Goal: Obtain resource: Obtain resource

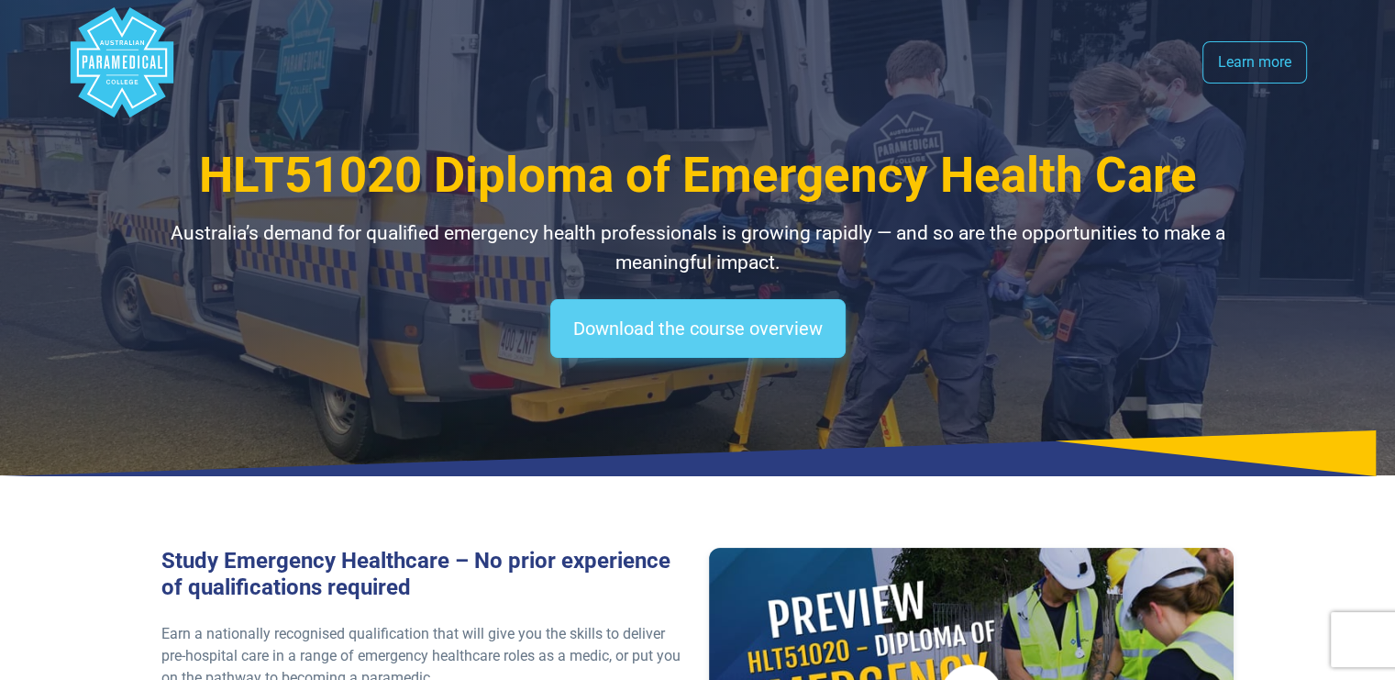
click at [776, 326] on link "Download the course overview" at bounding box center [697, 328] width 295 height 59
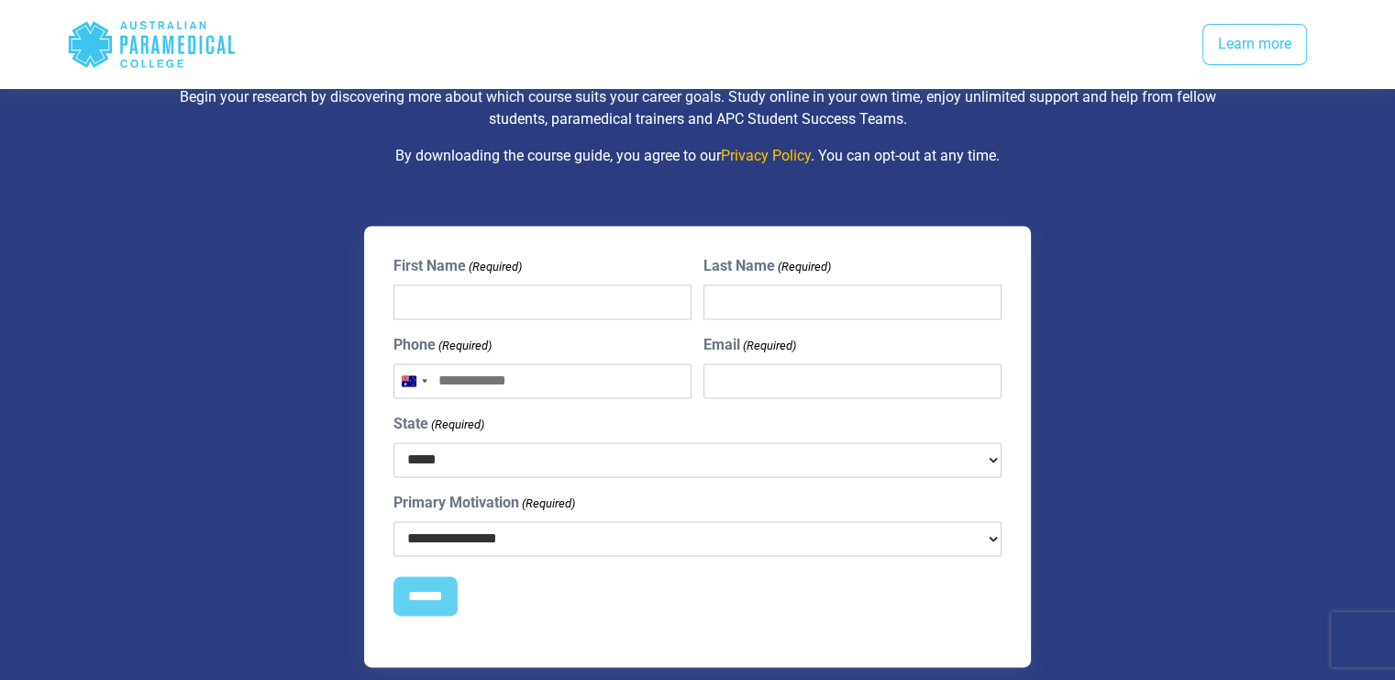
click at [1222, 321] on div "**********" at bounding box center [697, 447] width 1095 height 442
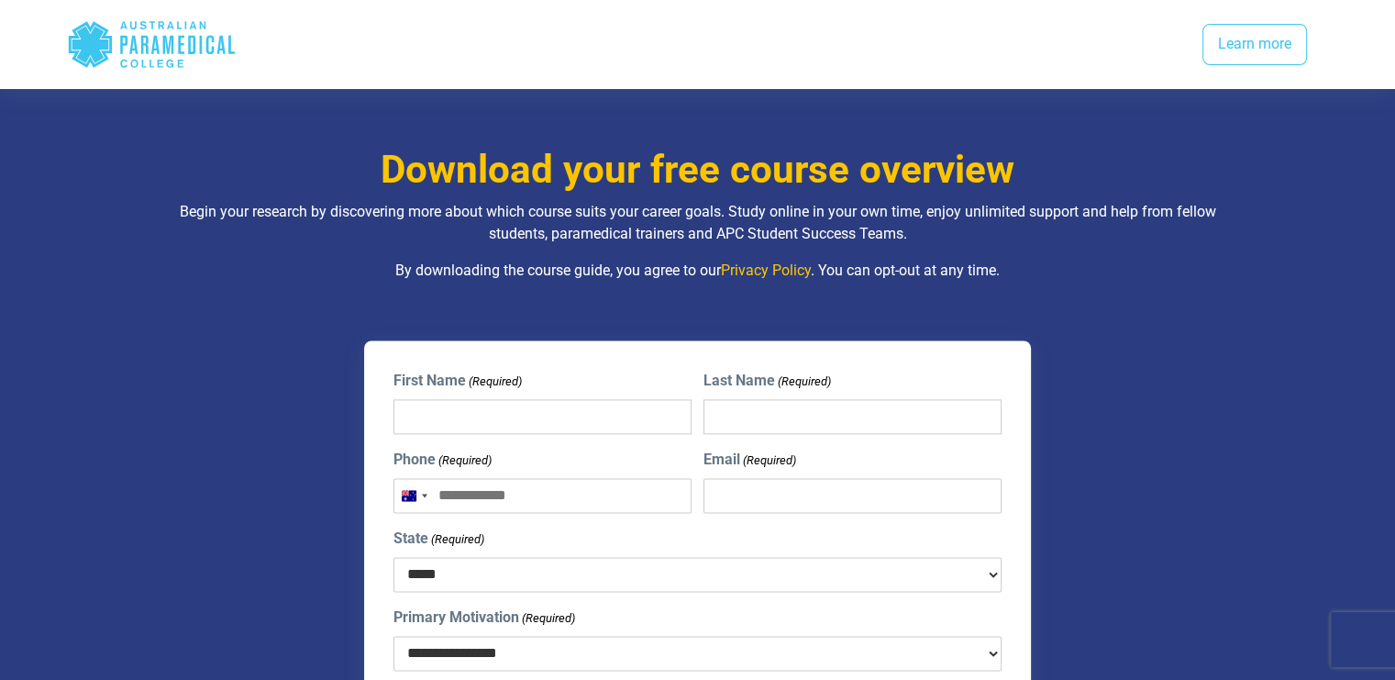
scroll to position [2276, 0]
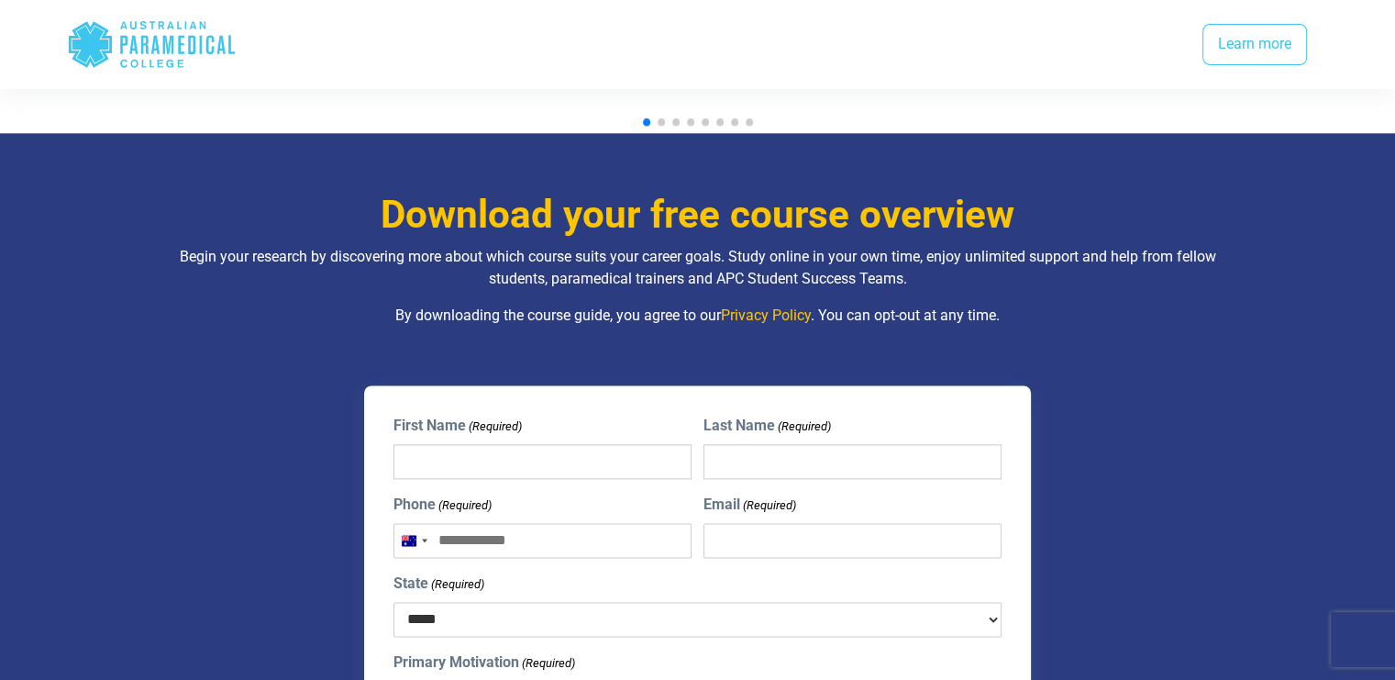
click at [727, 192] on h3 "Download your free course overview" at bounding box center [697, 215] width 1073 height 47
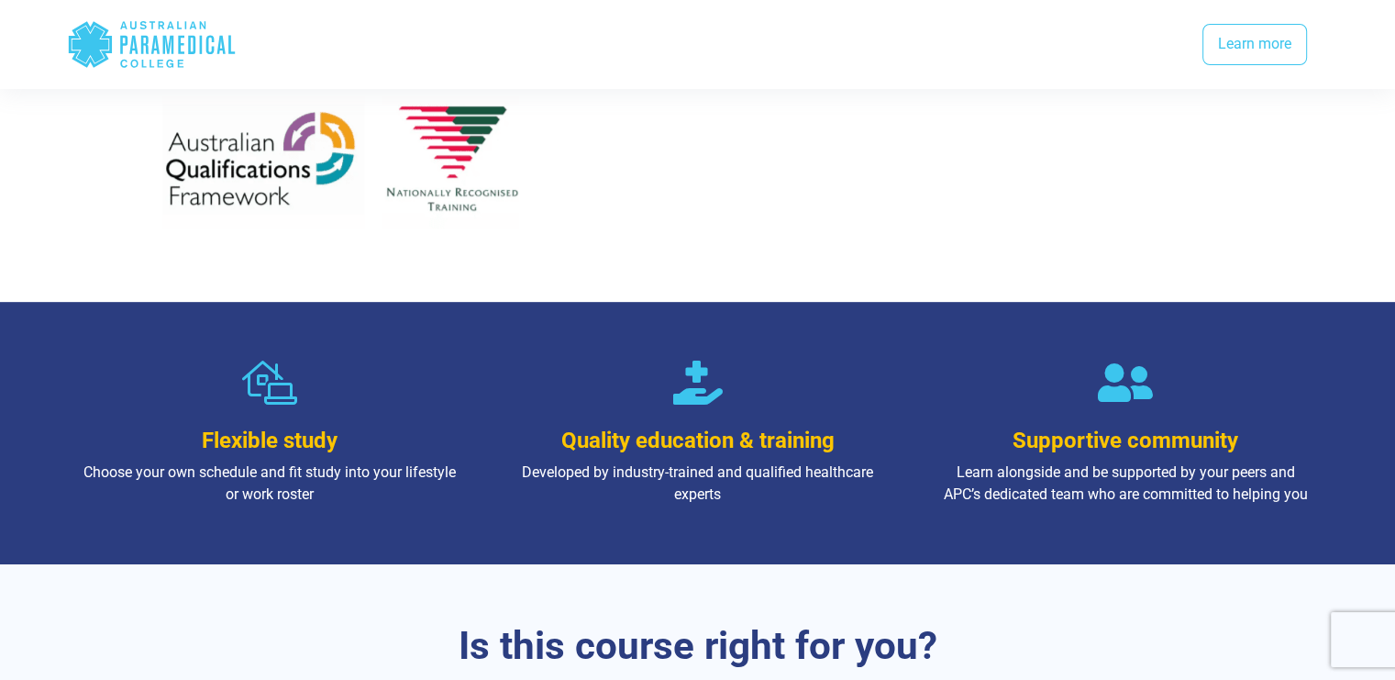
scroll to position [860, 0]
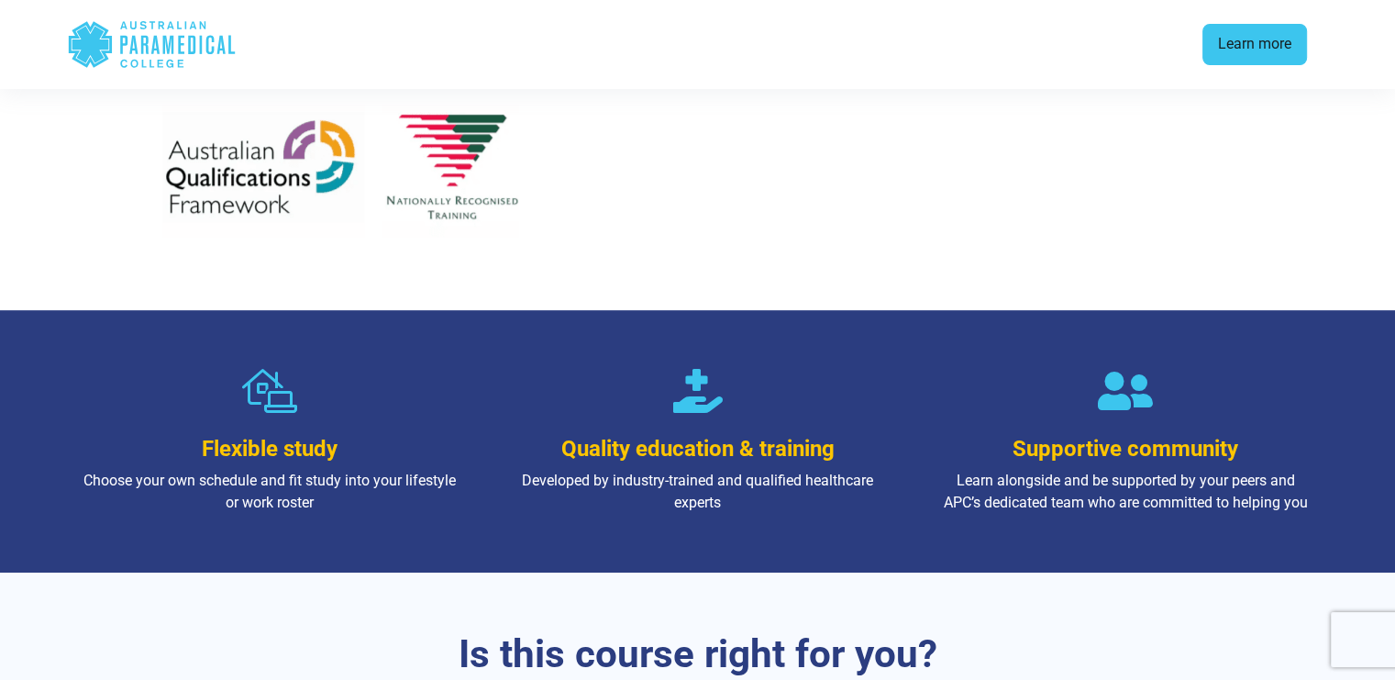
click at [1245, 40] on link "Learn more" at bounding box center [1254, 45] width 105 height 42
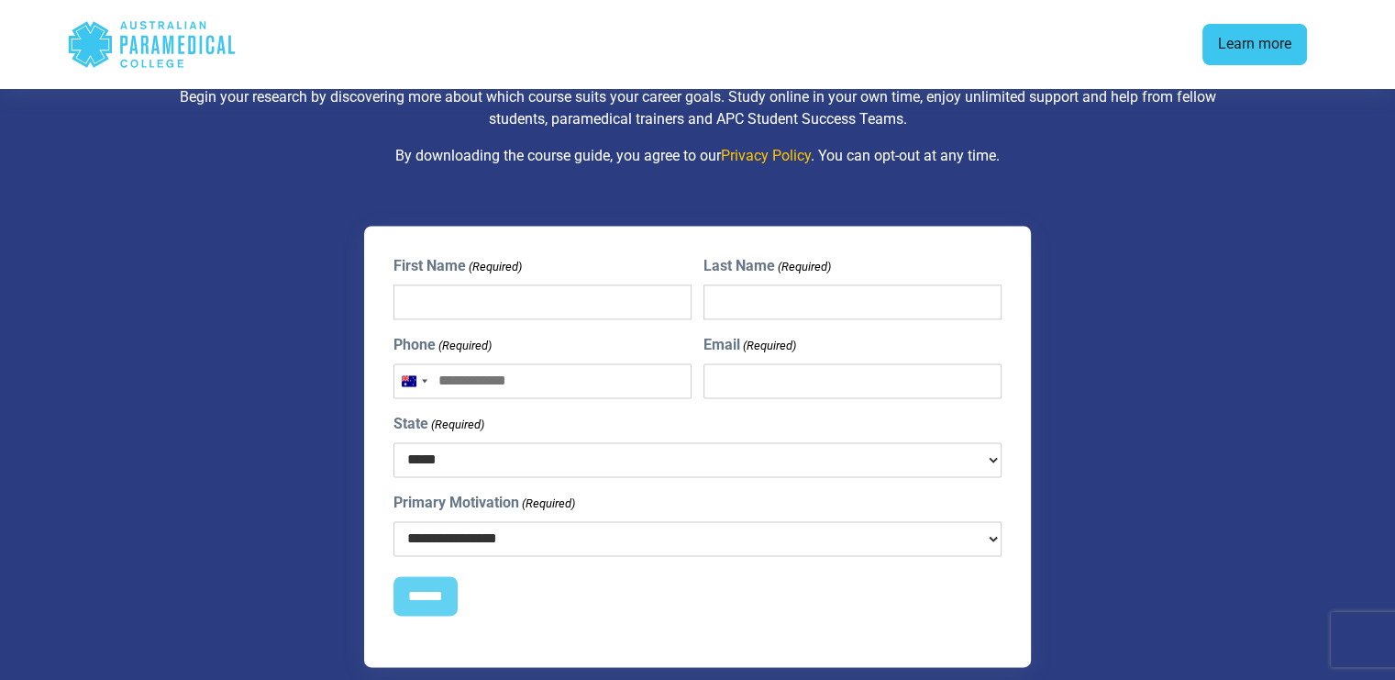
scroll to position [860, 0]
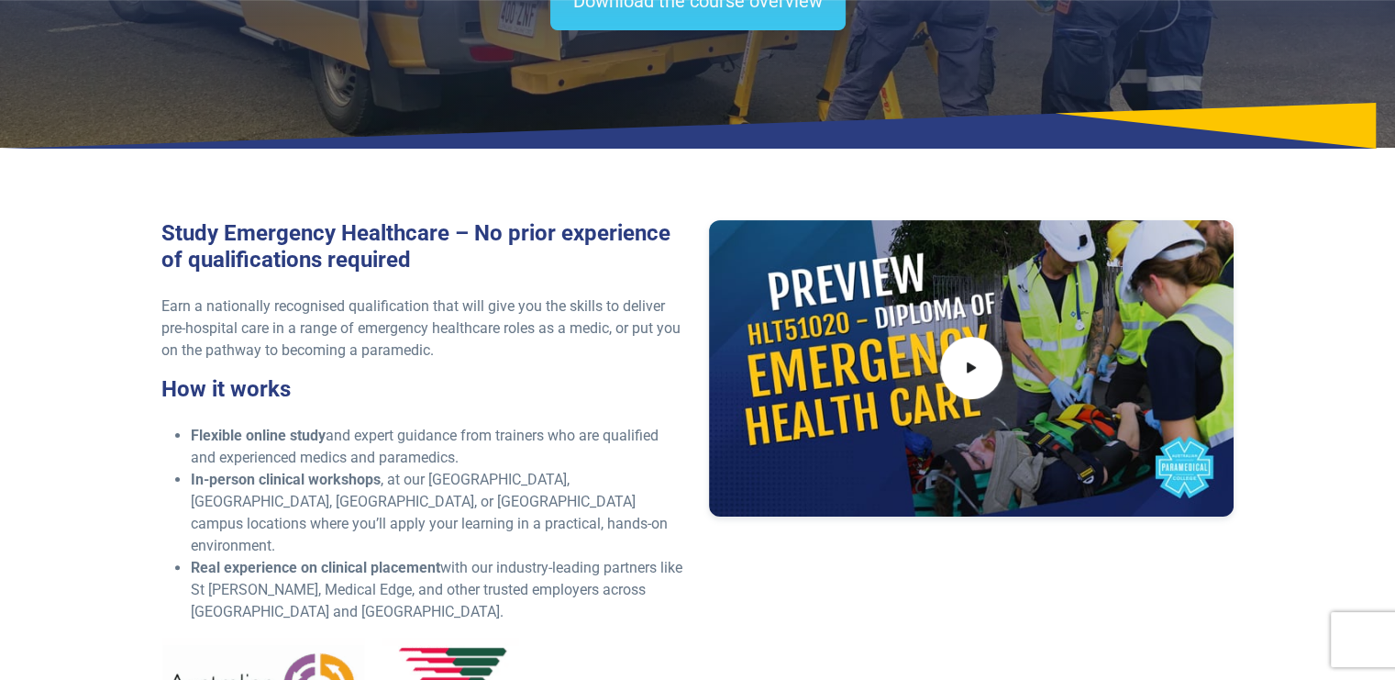
click at [1327, 541] on div "Study Emergency Healthcare – No prior experience of qualifications required Ear…" at bounding box center [698, 501] width 1284 height 680
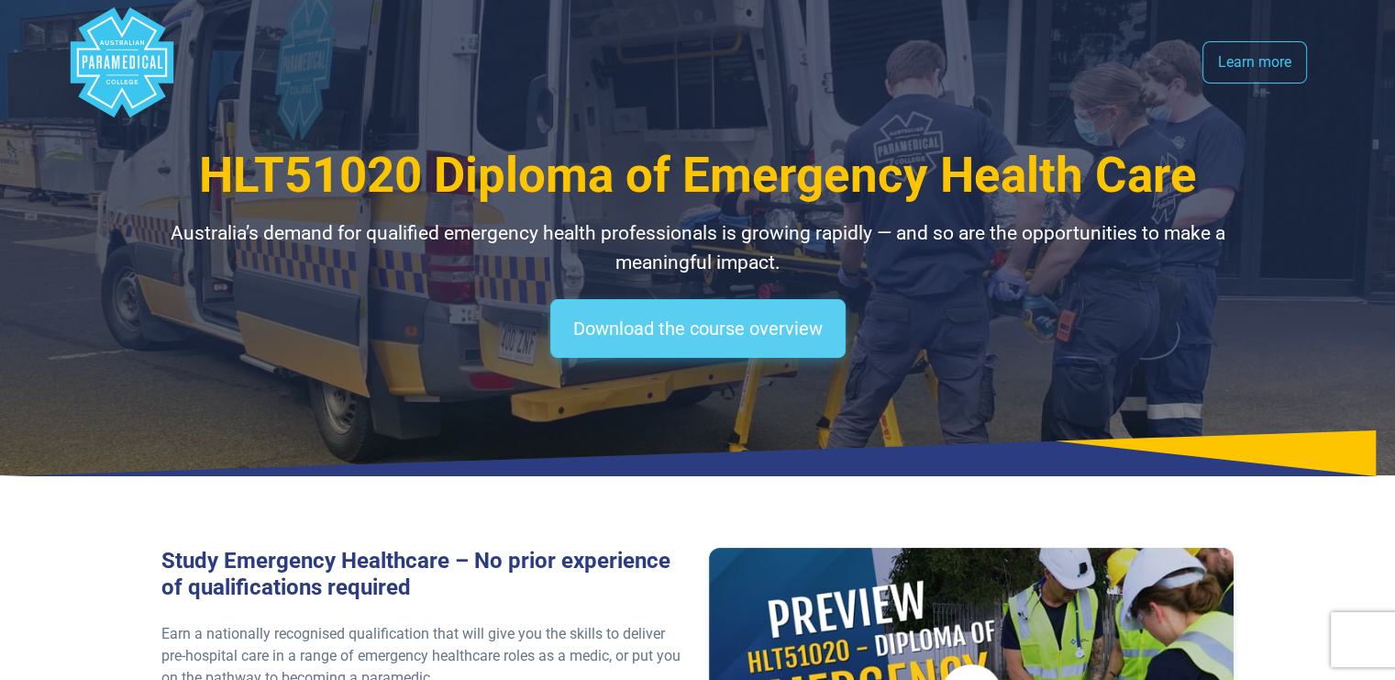
click at [804, 326] on link "Download the course overview" at bounding box center [697, 328] width 295 height 59
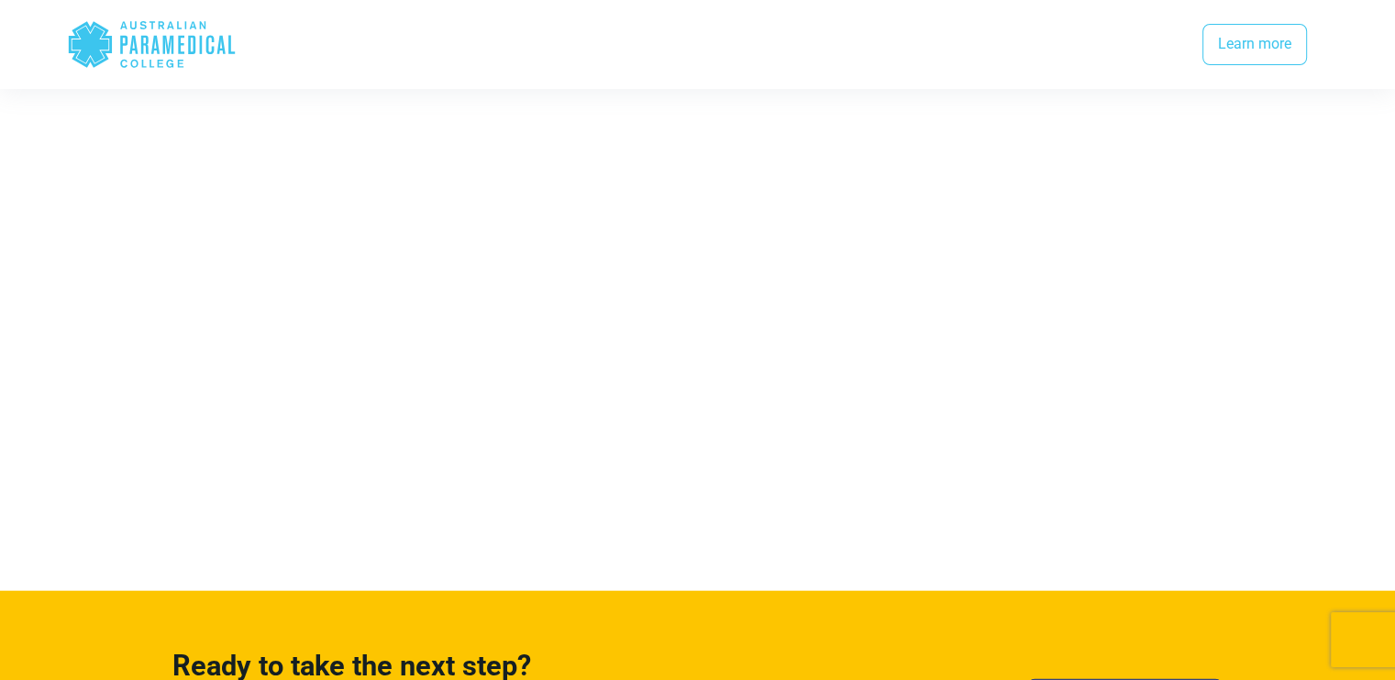
scroll to position [3764, 0]
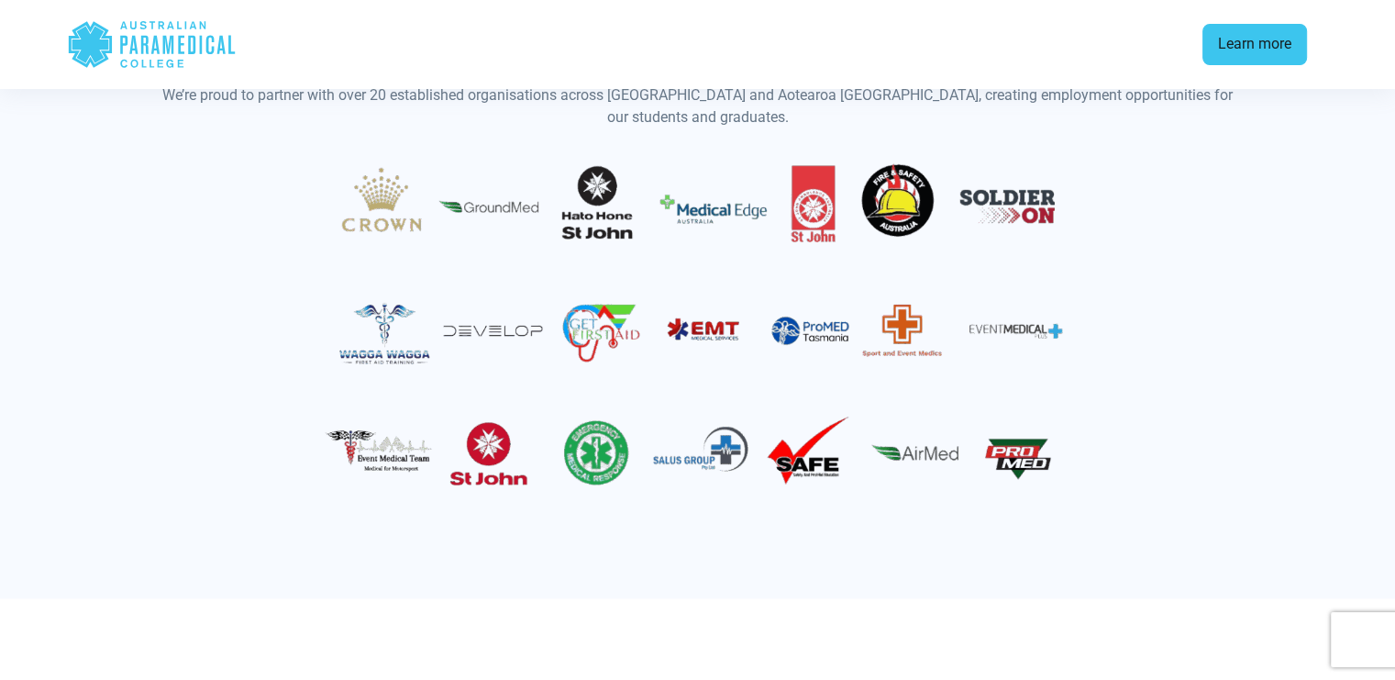
click at [1265, 53] on link "Learn more" at bounding box center [1254, 45] width 105 height 42
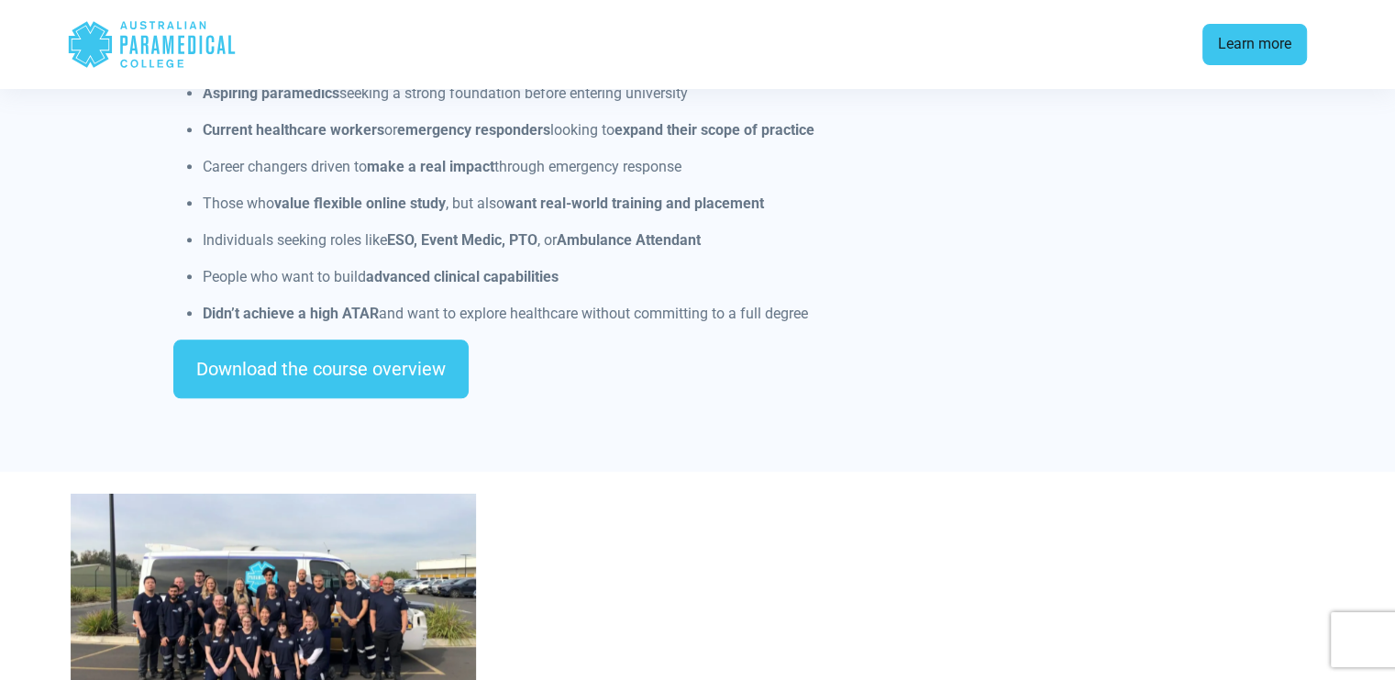
scroll to position [1643, 0]
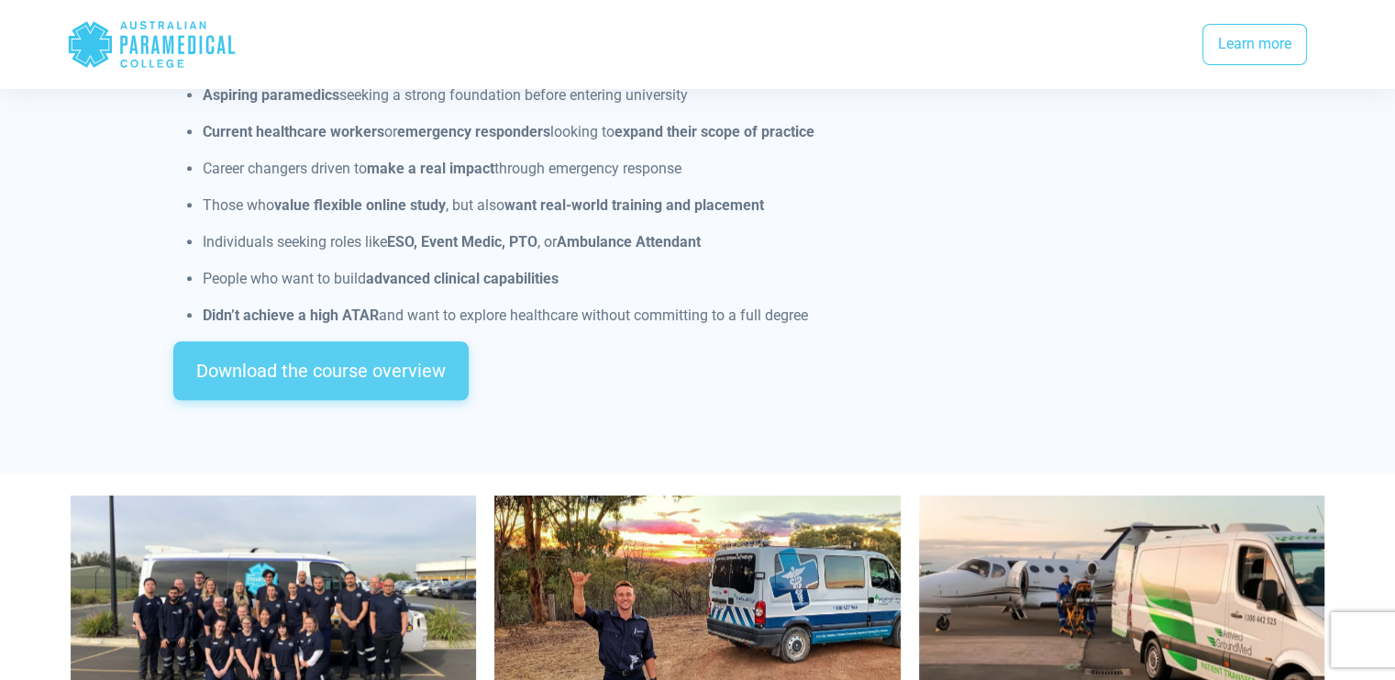
click at [385, 341] on link "Download the course overview" at bounding box center [320, 370] width 295 height 59
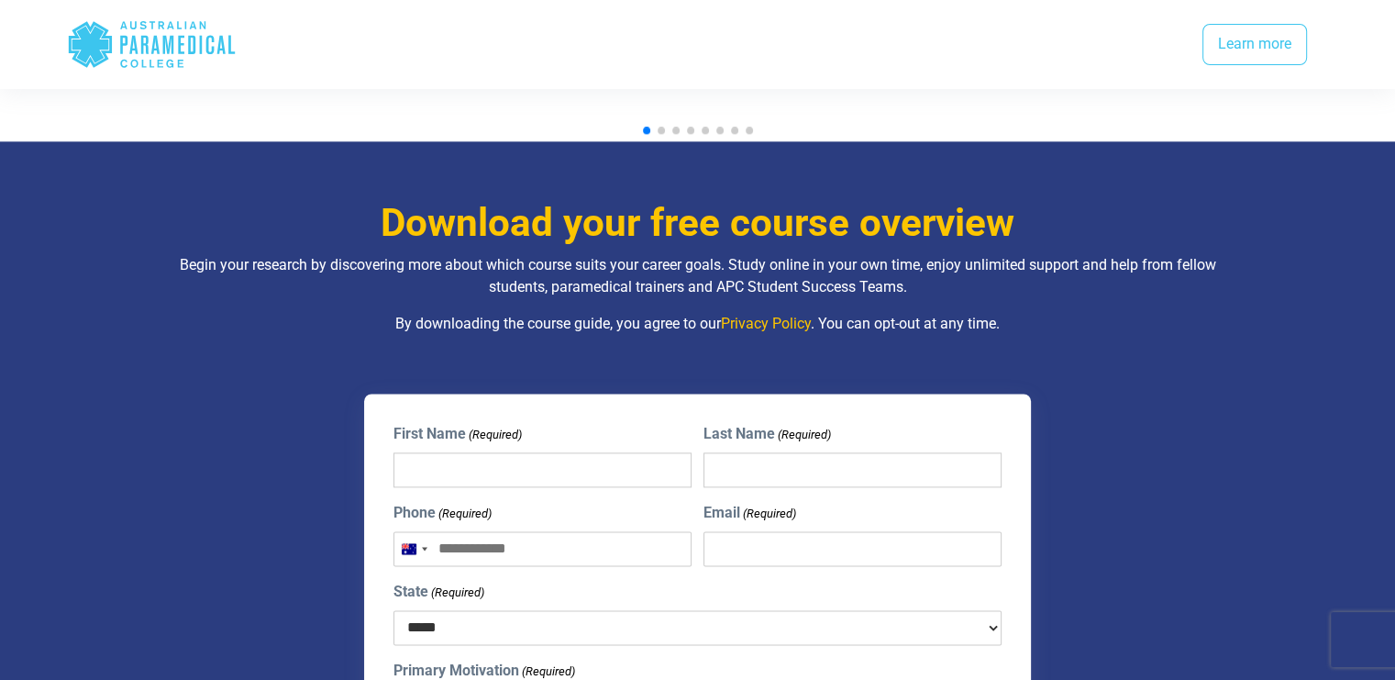
scroll to position [2269, 0]
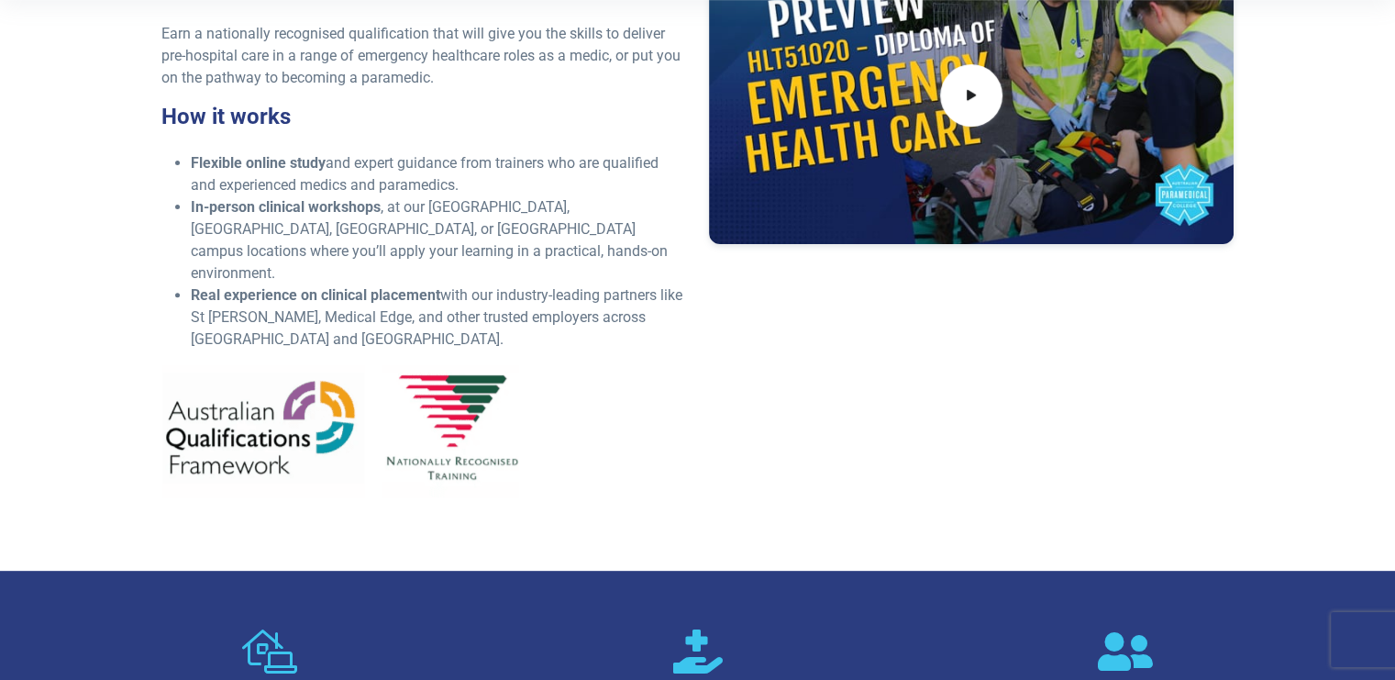
scroll to position [607, 0]
